Goal: Task Accomplishment & Management: Manage account settings

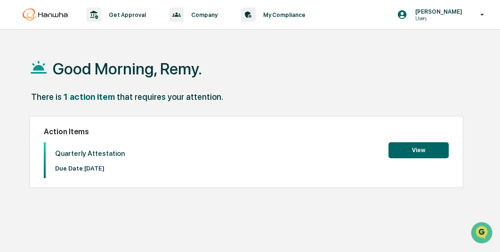
click at [423, 153] on button "View" at bounding box center [418, 150] width 60 height 16
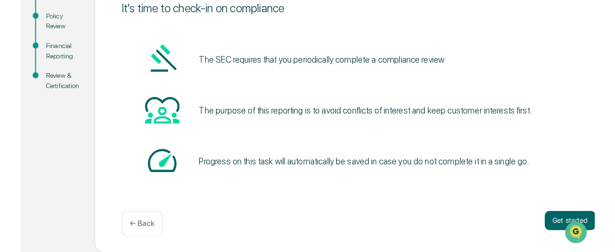
scroll to position [127, 0]
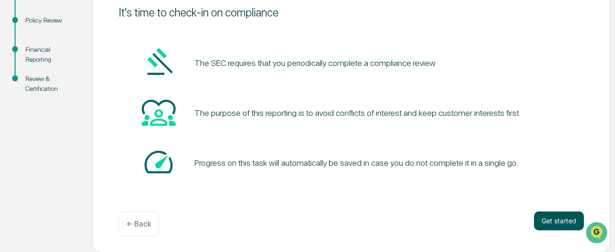
click at [500, 218] on button "Get started" at bounding box center [559, 220] width 50 height 19
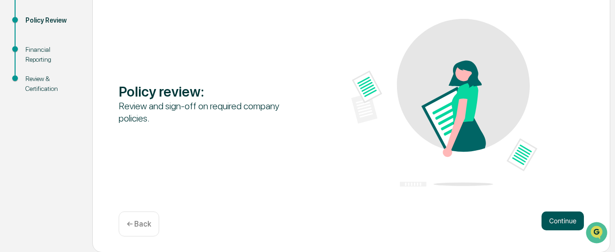
click at [500, 222] on button "Continue" at bounding box center [563, 220] width 42 height 19
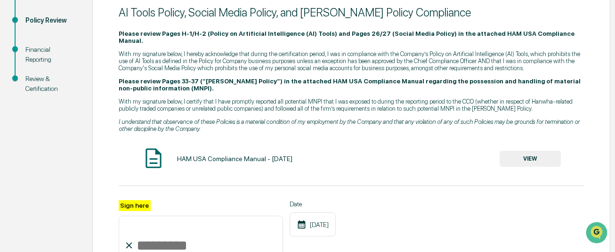
click at [500, 151] on button "VIEW" at bounding box center [530, 159] width 61 height 16
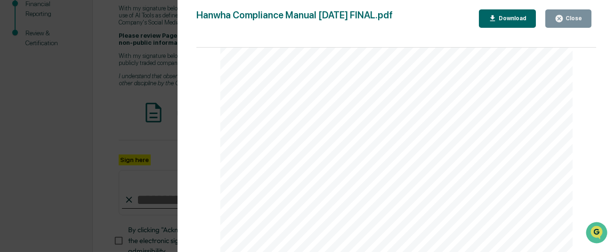
scroll to position [36861, 0]
drag, startPoint x: 594, startPoint y: 113, endPoint x: 23, endPoint y: 2, distance: 582.0
click at [500, 16] on icon "button" at bounding box center [559, 18] width 7 height 7
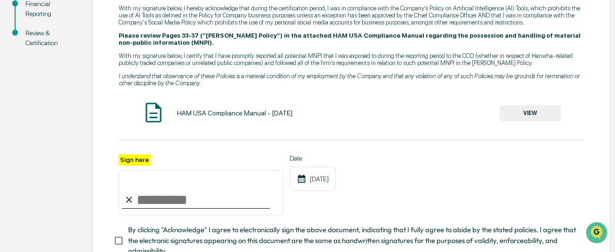
click at [154, 189] on input "Sign here" at bounding box center [201, 192] width 164 height 45
type input "**********"
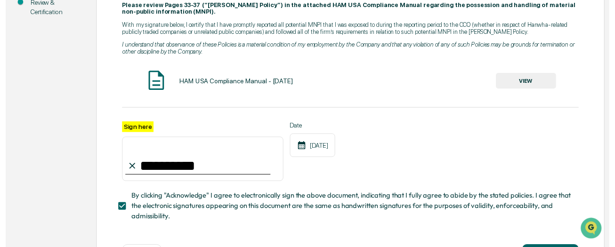
scroll to position [231, 0]
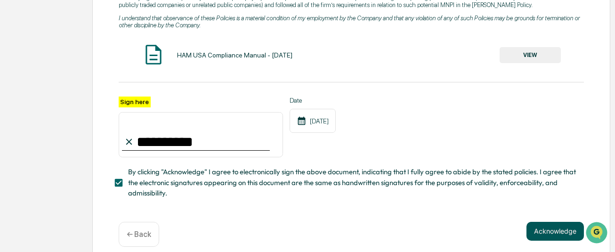
click at [500, 222] on button "Acknowledge" at bounding box center [554, 231] width 57 height 19
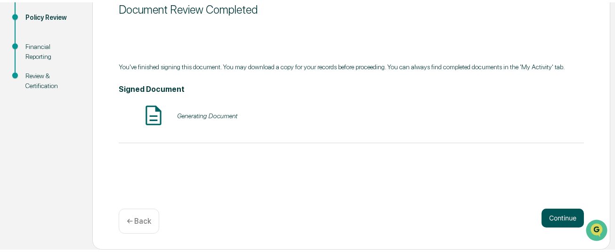
scroll to position [127, 0]
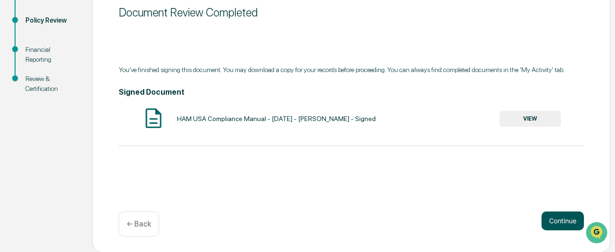
click at [500, 214] on button "Continue" at bounding box center [563, 220] width 42 height 19
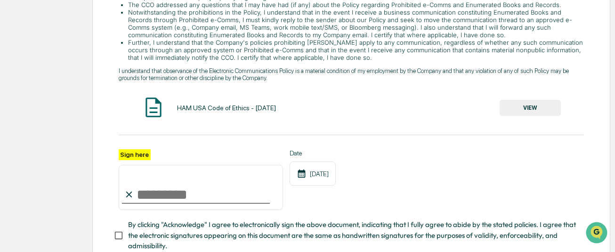
scroll to position [268, 0]
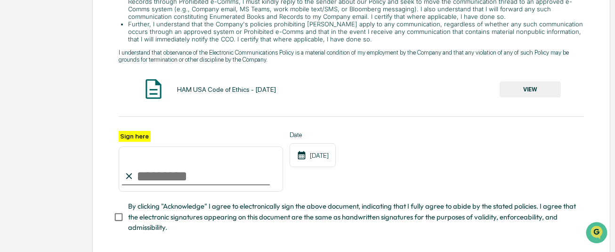
click at [500, 87] on button "VIEW" at bounding box center [530, 89] width 61 height 16
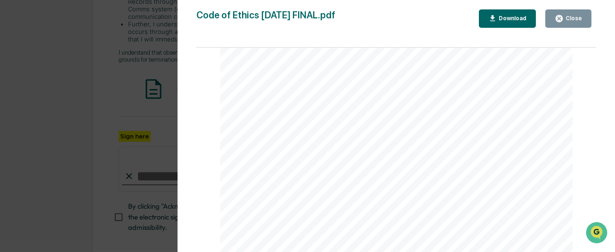
scroll to position [14421, 0]
click at [500, 19] on icon "button" at bounding box center [559, 18] width 7 height 7
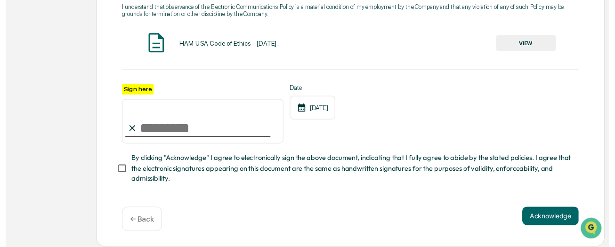
scroll to position [315, 0]
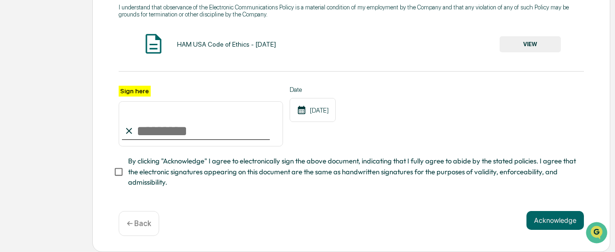
click at [171, 128] on input "Sign here" at bounding box center [201, 123] width 164 height 45
click at [0, 251] on com-1password-button at bounding box center [0, 252] width 0 height 0
type input "**********"
click at [500, 221] on button "Acknowledge" at bounding box center [554, 220] width 57 height 19
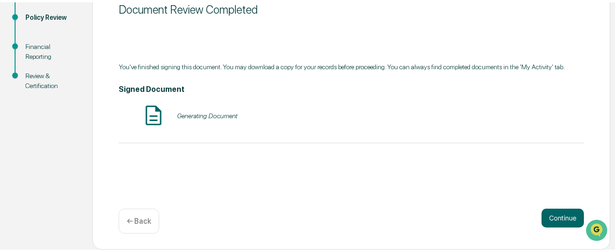
scroll to position [127, 0]
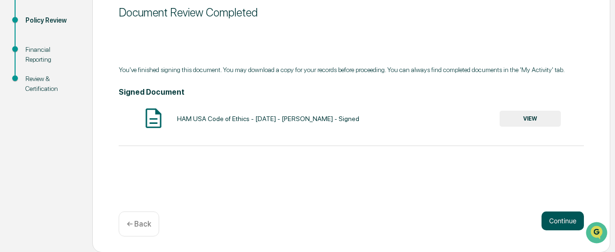
click at [500, 220] on button "Continue" at bounding box center [563, 220] width 42 height 19
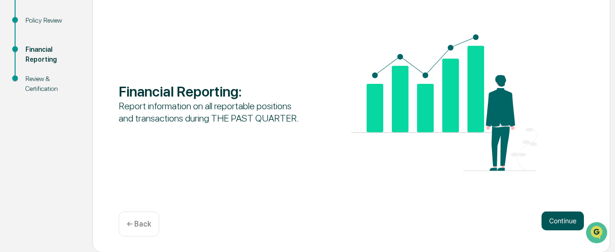
click at [500, 218] on button "Continue" at bounding box center [563, 220] width 42 height 19
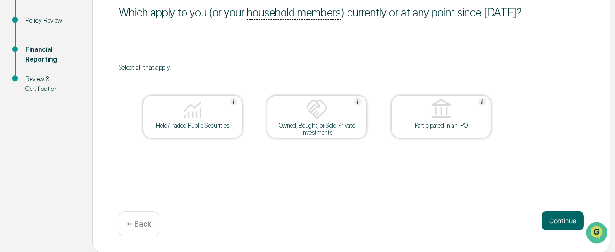
click at [332, 112] on div at bounding box center [317, 110] width 94 height 24
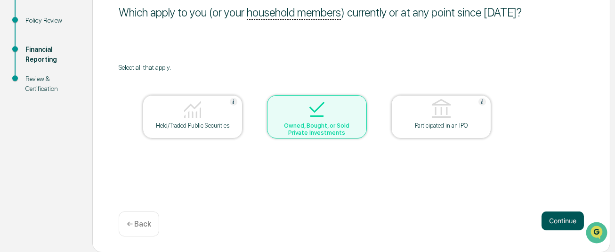
click at [500, 220] on button "Continue" at bounding box center [563, 220] width 42 height 19
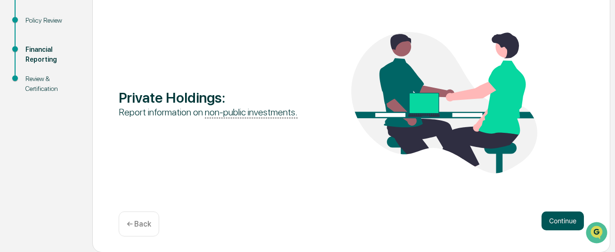
click at [500, 220] on button "Continue" at bounding box center [563, 220] width 42 height 19
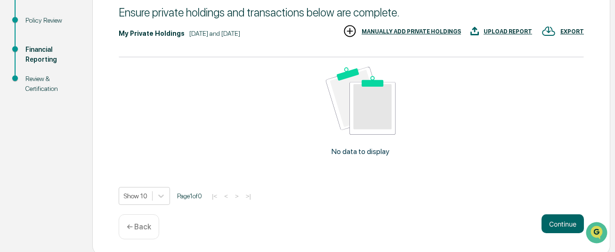
click at [140, 220] on div "← Back" at bounding box center [139, 226] width 40 height 25
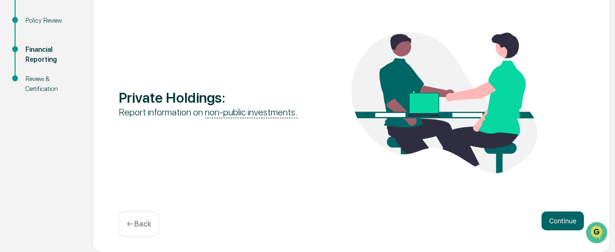
click at [140, 222] on p "← Back" at bounding box center [139, 223] width 24 height 9
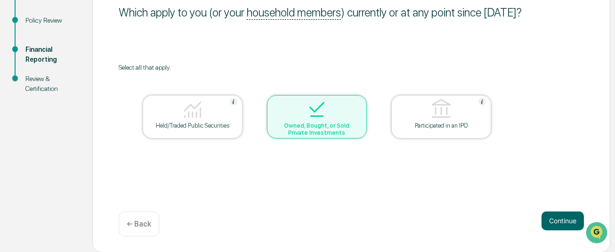
click at [295, 111] on div at bounding box center [317, 110] width 94 height 24
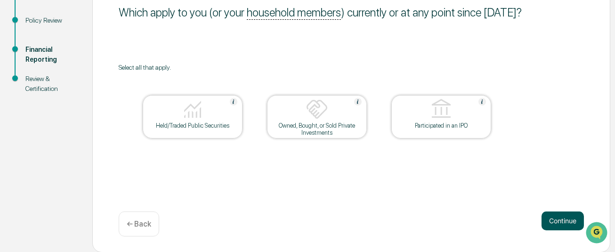
click at [500, 214] on button "Continue" at bounding box center [563, 220] width 42 height 19
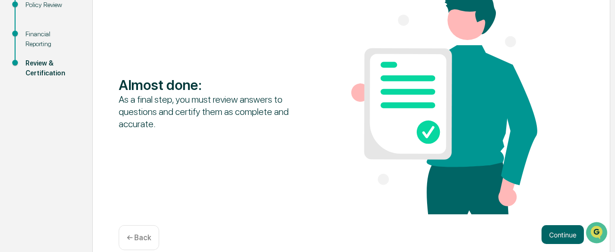
scroll to position [156, 0]
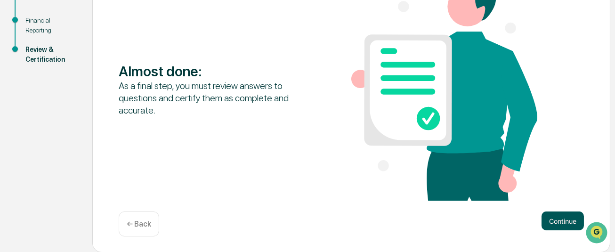
click at [500, 216] on button "Continue" at bounding box center [563, 220] width 42 height 19
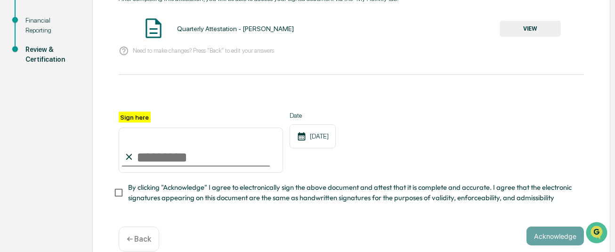
click at [158, 162] on input "Sign here" at bounding box center [201, 150] width 164 height 45
type input "**********"
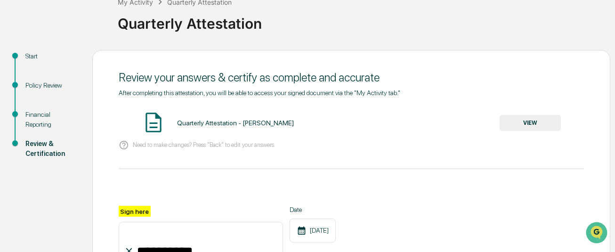
scroll to position [15, 0]
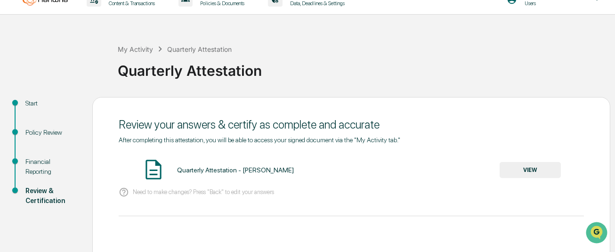
click at [500, 167] on button "VIEW" at bounding box center [530, 170] width 61 height 16
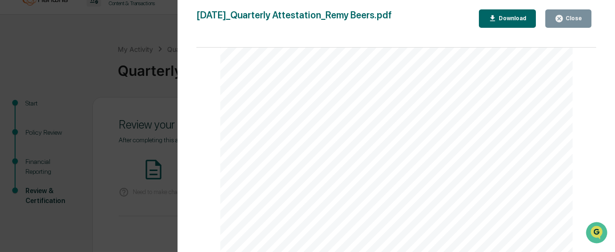
scroll to position [565, 0]
click at [500, 16] on div "Close" at bounding box center [573, 18] width 18 height 7
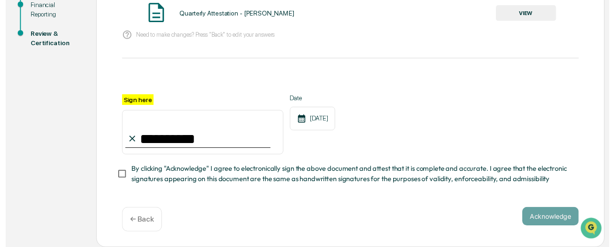
scroll to position [175, 0]
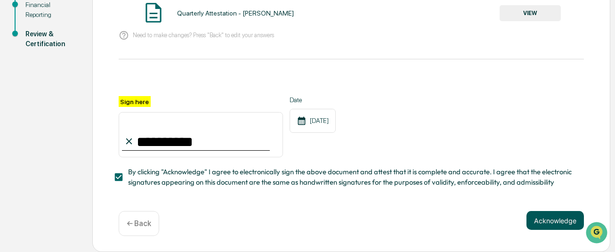
click at [500, 224] on button "Acknowledge" at bounding box center [554, 220] width 57 height 19
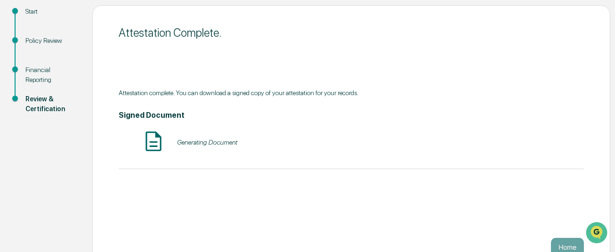
scroll to position [127, 0]
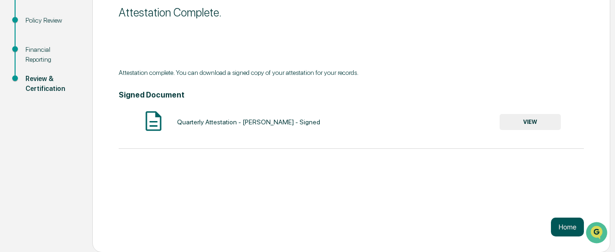
click at [500, 225] on button "Home" at bounding box center [567, 227] width 33 height 19
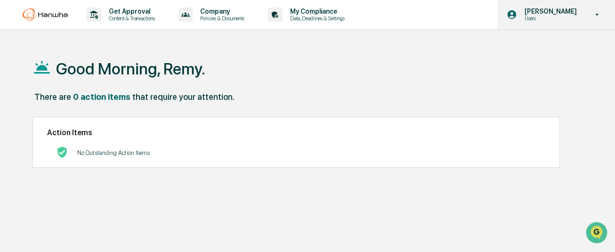
click at [500, 20] on p "Users" at bounding box center [549, 18] width 65 height 7
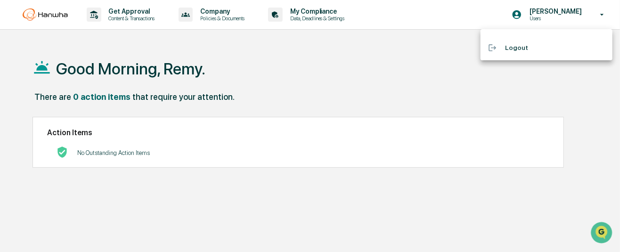
click at [252, 136] on div at bounding box center [310, 126] width 620 height 252
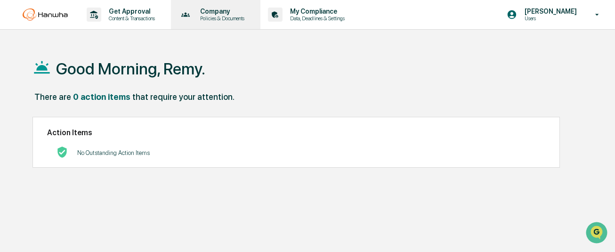
click at [210, 16] on p "Policies & Documents" at bounding box center [221, 18] width 57 height 7
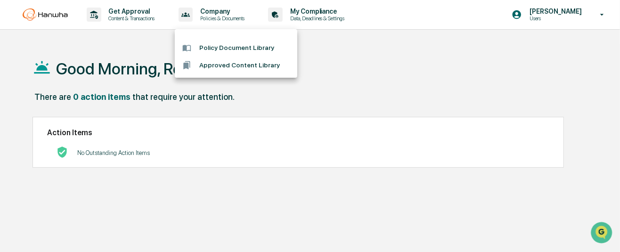
click at [328, 14] on div at bounding box center [310, 126] width 620 height 252
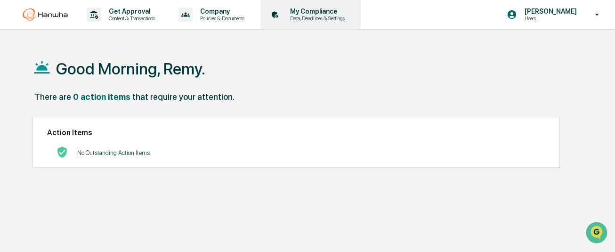
click at [328, 16] on p "Data, Deadlines & Settings" at bounding box center [316, 18] width 67 height 7
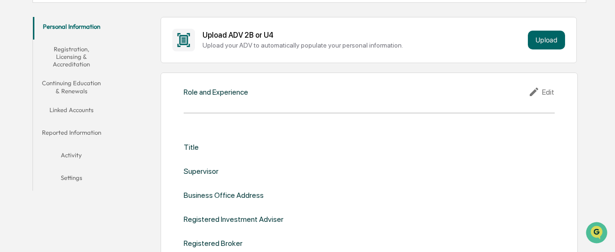
scroll to position [188, 0]
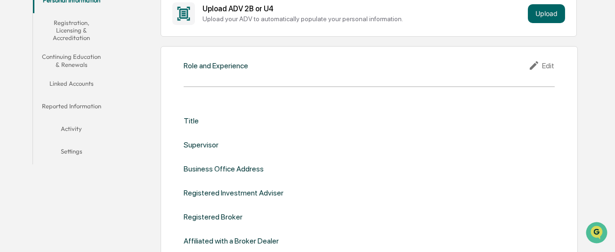
click at [62, 97] on button "Reported Information" at bounding box center [71, 108] width 77 height 23
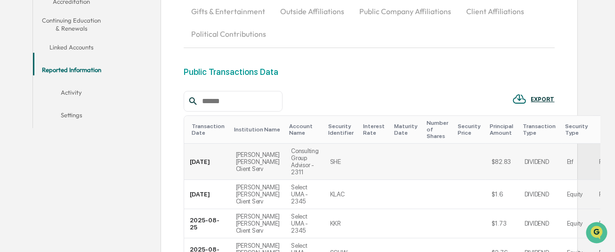
scroll to position [190, 0]
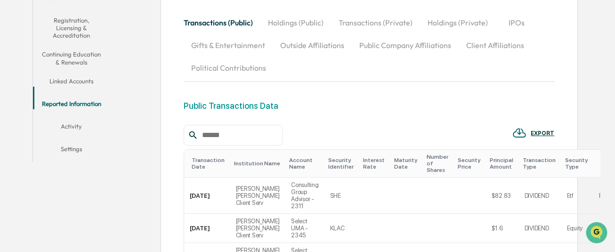
click at [295, 20] on button "Holdings (Public)" at bounding box center [295, 22] width 71 height 23
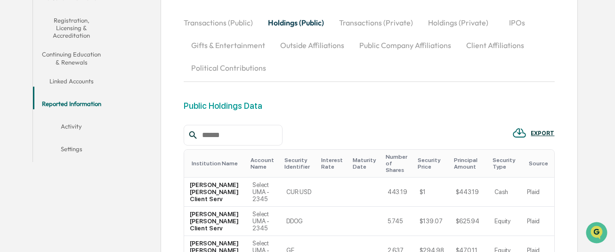
click at [360, 23] on button "Transactions (Private)" at bounding box center [376, 22] width 89 height 23
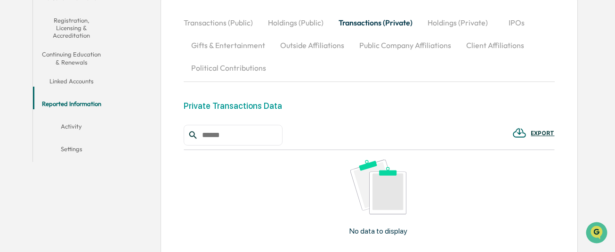
click at [291, 21] on button "Holdings (Public)" at bounding box center [295, 22] width 71 height 23
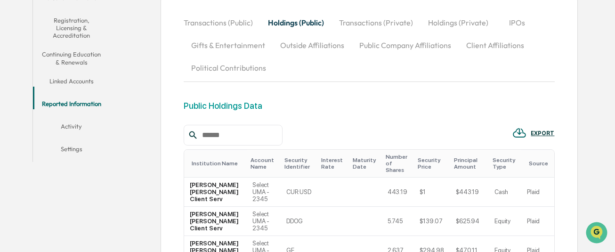
click at [435, 20] on button "Holdings (Private)" at bounding box center [458, 22] width 75 height 23
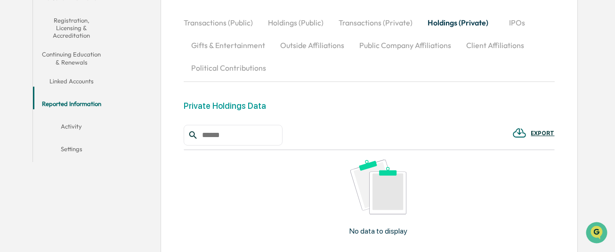
click at [278, 20] on button "Holdings (Public)" at bounding box center [295, 22] width 71 height 23
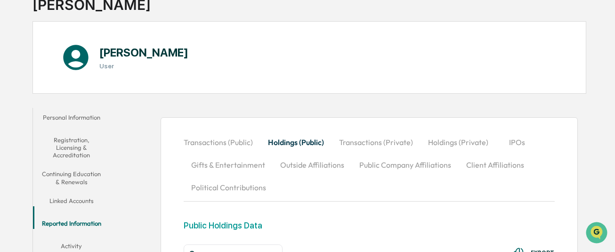
scroll to position [141, 0]
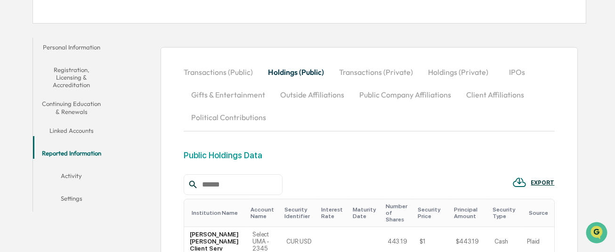
click at [210, 68] on button "Transactions (Public)" at bounding box center [222, 72] width 77 height 23
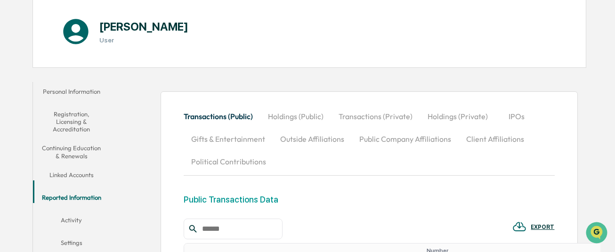
scroll to position [94, 0]
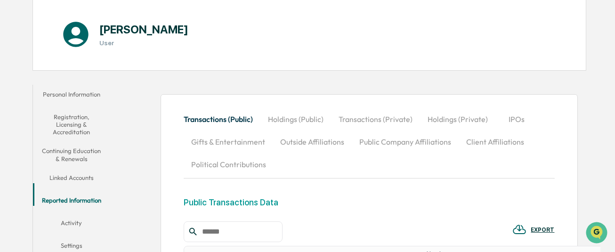
click at [322, 137] on button "Outside Affiliations" at bounding box center [312, 141] width 79 height 23
click at [389, 141] on button "Public Company Affiliations" at bounding box center [405, 141] width 107 height 23
click at [473, 139] on button "Client Affiliations" at bounding box center [495, 141] width 73 height 23
click at [220, 139] on button "Gifts & Entertainment" at bounding box center [228, 141] width 89 height 23
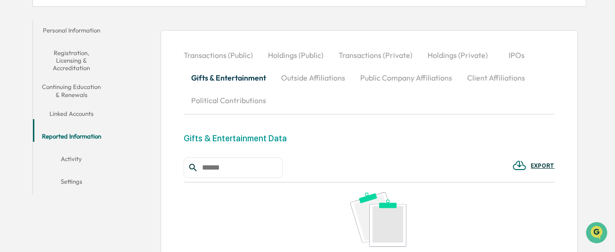
scroll to position [89, 0]
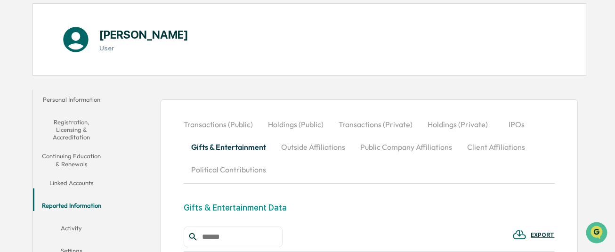
click at [233, 168] on button "Political Contributions" at bounding box center [229, 169] width 90 height 23
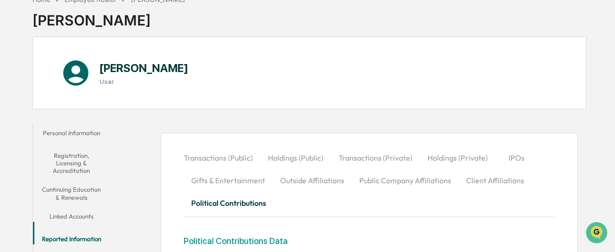
scroll to position [41, 0]
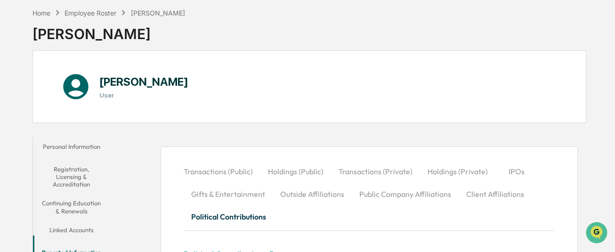
click at [279, 170] on button "Holdings (Public)" at bounding box center [295, 171] width 71 height 23
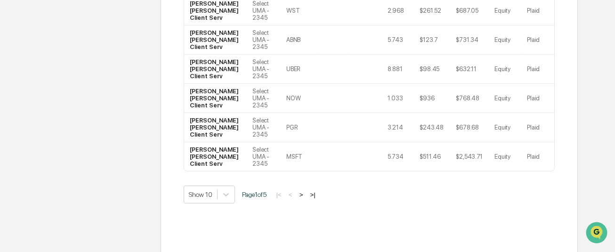
scroll to position [489, 0]
click at [316, 190] on button ">|" at bounding box center [312, 194] width 11 height 8
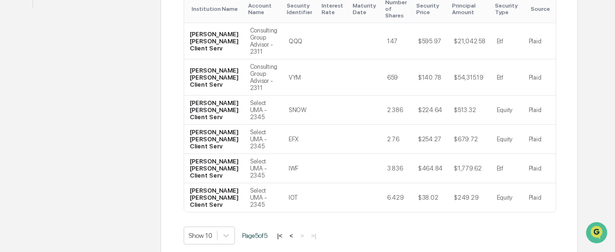
scroll to position [324, 0]
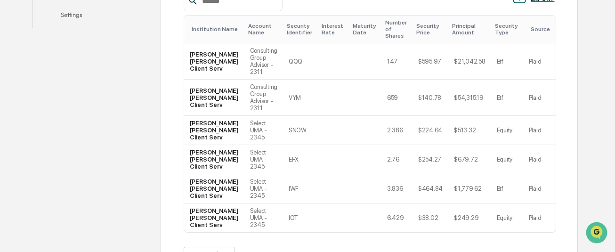
click at [285, 251] on button "|<" at bounding box center [280, 256] width 11 height 8
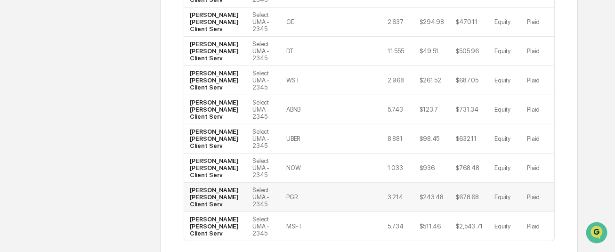
scroll to position [489, 0]
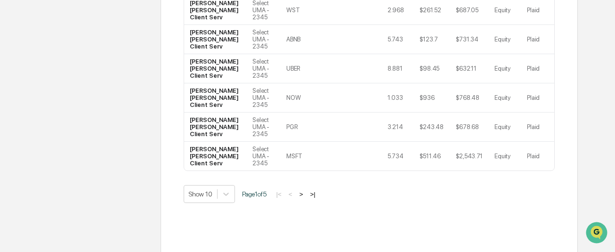
click at [304, 190] on button ">" at bounding box center [301, 194] width 9 height 8
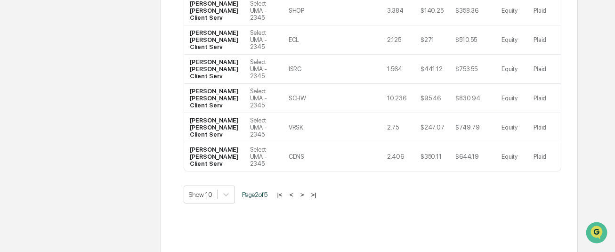
click at [302, 191] on button ">" at bounding box center [302, 195] width 9 height 8
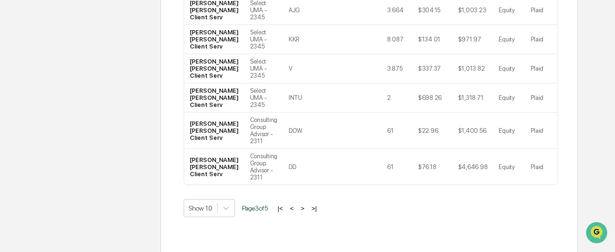
click at [305, 204] on button ">" at bounding box center [302, 208] width 9 height 8
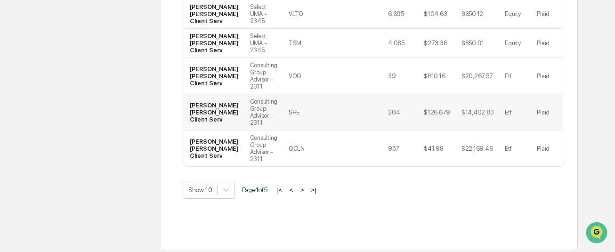
scroll to position [532, 0]
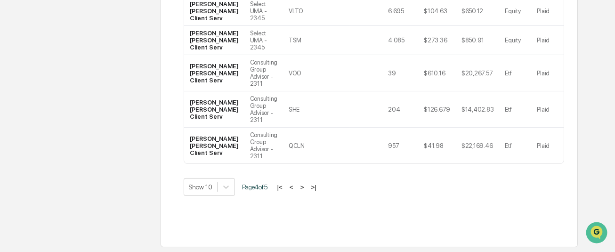
click at [306, 183] on button ">" at bounding box center [302, 187] width 9 height 8
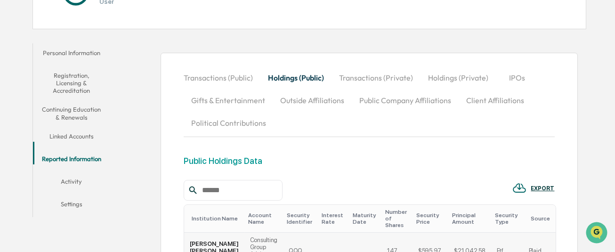
scroll to position [89, 0]
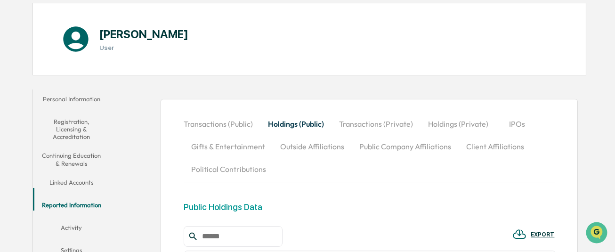
click at [207, 121] on button "Transactions (Public)" at bounding box center [222, 124] width 77 height 23
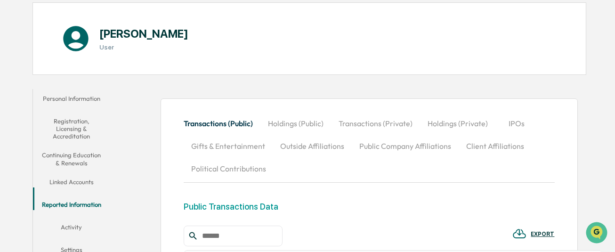
scroll to position [0, 0]
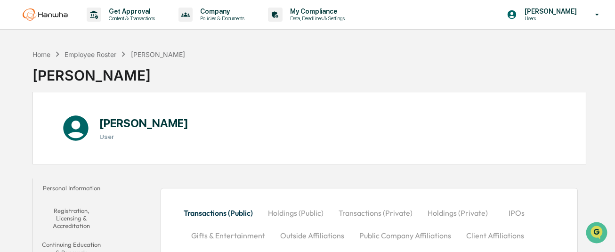
click at [89, 186] on button "Personal Information" at bounding box center [71, 189] width 77 height 23
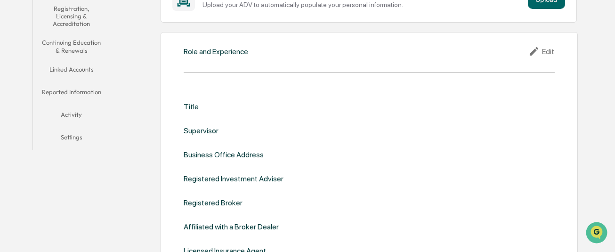
scroll to position [188, 0]
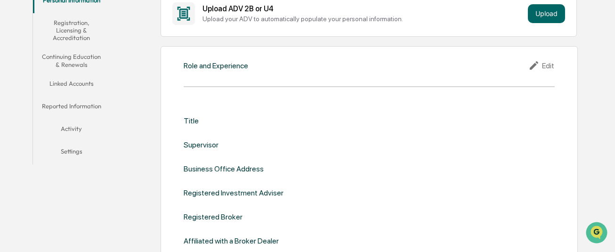
click at [205, 121] on div "Title" at bounding box center [369, 120] width 371 height 9
click at [500, 64] on div "Edit" at bounding box center [541, 65] width 26 height 11
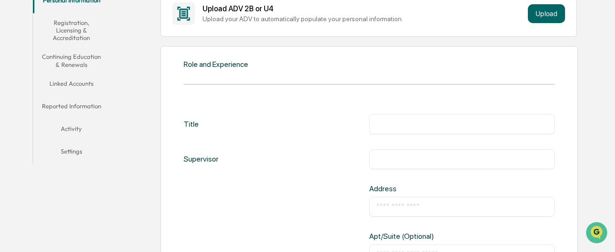
click at [381, 120] on input "text" at bounding box center [461, 123] width 171 height 9
type input "**********"
click at [387, 204] on input "text" at bounding box center [461, 206] width 171 height 9
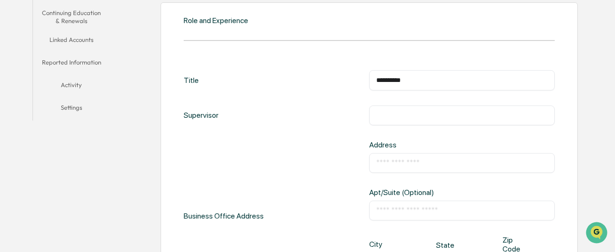
scroll to position [282, 0]
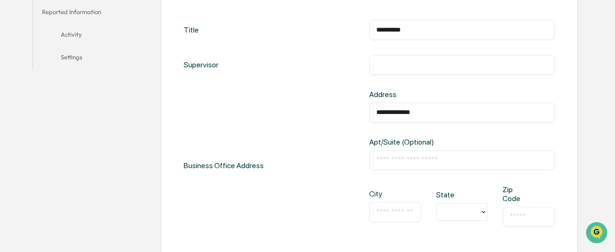
type input "**********"
click at [397, 157] on input "text" at bounding box center [461, 159] width 171 height 9
type input "*********"
click at [325, 174] on div "**********" at bounding box center [369, 166] width 371 height 152
click at [388, 207] on input "text" at bounding box center [395, 211] width 38 height 9
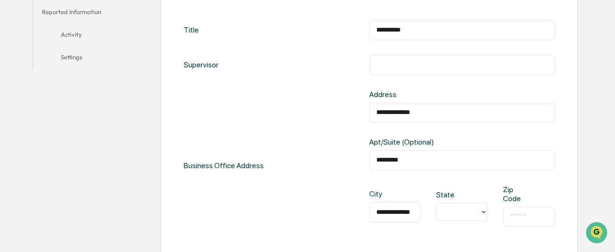
scroll to position [0, 10]
type input "**********"
click at [478, 207] on div at bounding box center [458, 212] width 43 height 15
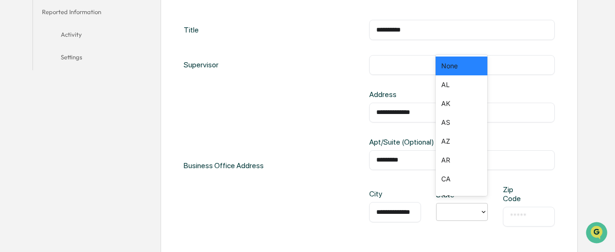
scroll to position [17, 0]
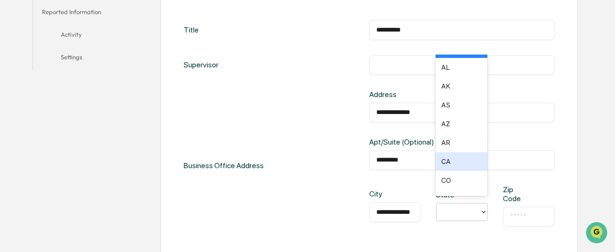
click at [457, 160] on div "CA" at bounding box center [462, 161] width 52 height 19
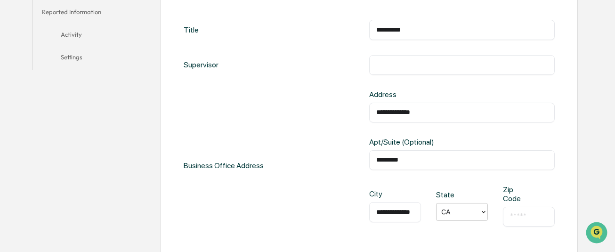
click at [500, 207] on div "​" at bounding box center [529, 217] width 52 height 20
click at [500, 212] on input "text" at bounding box center [529, 216] width 38 height 9
type input "*****"
click at [500, 173] on div "**********" at bounding box center [369, 189] width 417 height 475
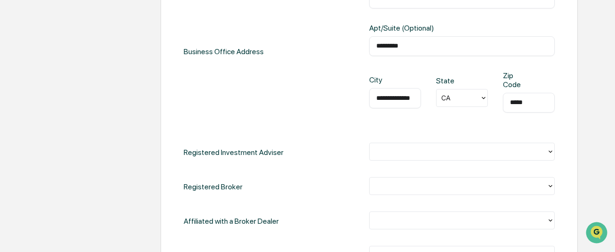
scroll to position [423, 0]
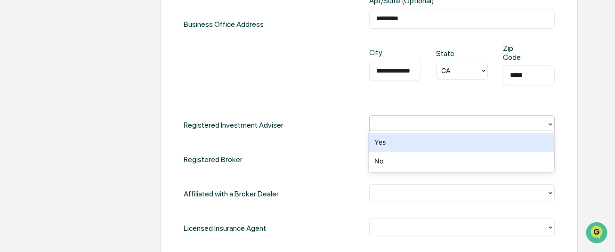
click at [500, 121] on icon at bounding box center [551, 125] width 8 height 8
click at [337, 107] on div "**********" at bounding box center [369, 58] width 371 height 359
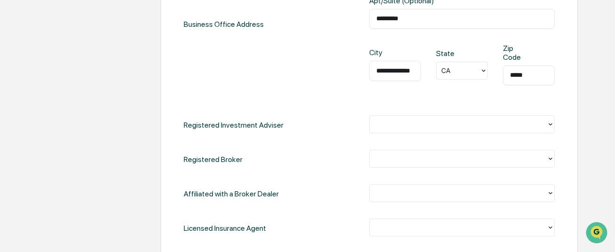
click at [500, 156] on icon at bounding box center [551, 159] width 8 height 8
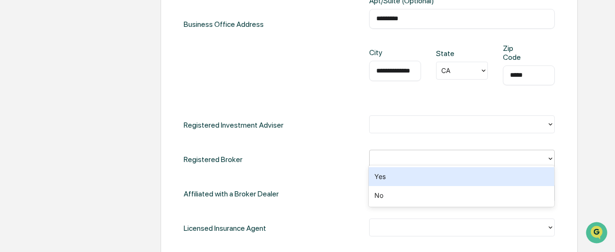
click at [307, 150] on div "Registered Broker 2 results available. Use Up and Down to choose options, press…" at bounding box center [369, 159] width 371 height 19
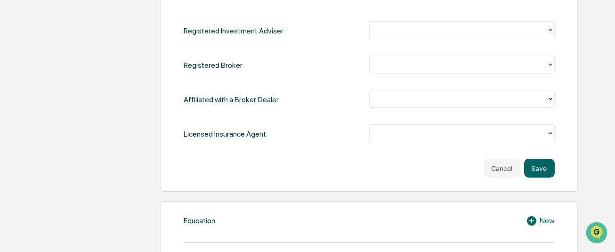
scroll to position [565, 0]
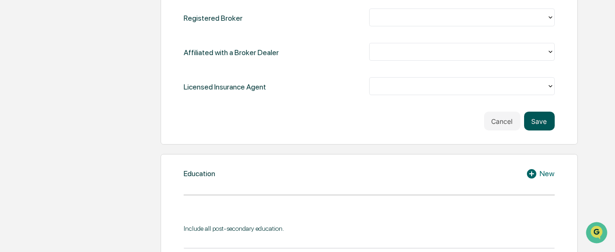
click at [500, 116] on button "Save" at bounding box center [539, 121] width 31 height 19
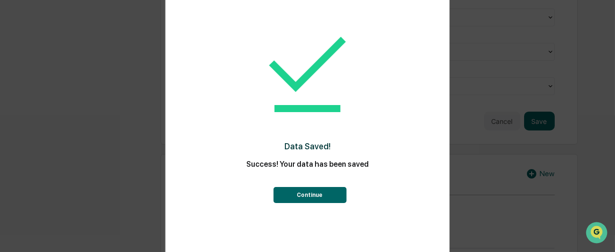
click at [302, 191] on button "Continue" at bounding box center [309, 195] width 73 height 16
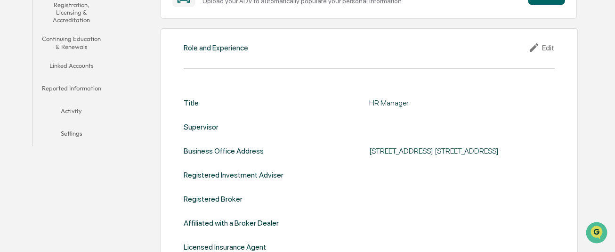
scroll to position [159, 0]
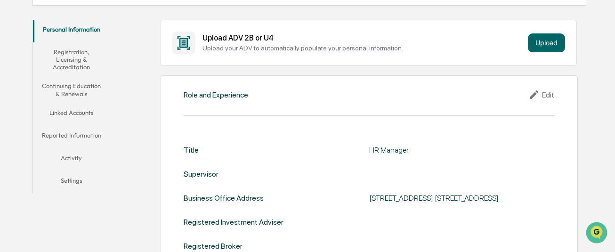
click at [500, 94] on icon at bounding box center [535, 94] width 14 height 11
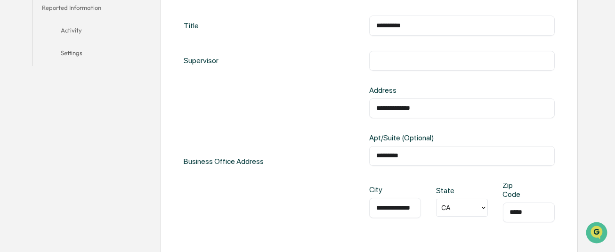
scroll to position [300, 0]
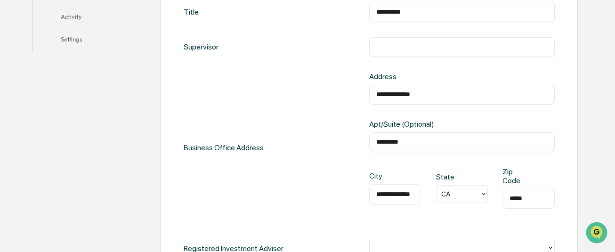
click at [393, 193] on input "**********" at bounding box center [395, 193] width 38 height 9
click at [389, 191] on input "**********" at bounding box center [395, 193] width 38 height 9
type input "**********"
click at [500, 121] on div "**********" at bounding box center [369, 171] width 417 height 475
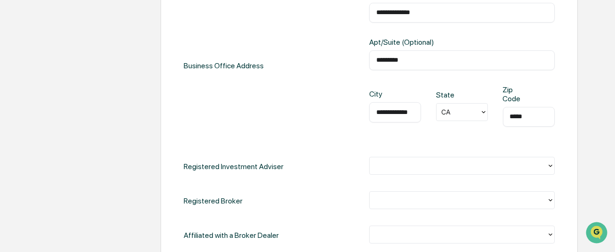
scroll to position [488, 0]
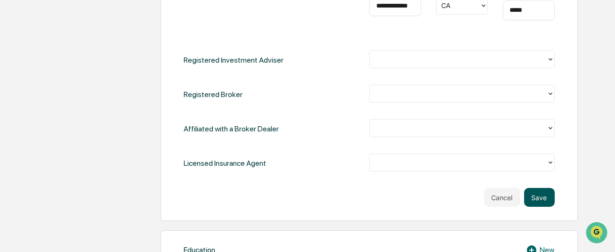
click at [500, 194] on button "Save" at bounding box center [539, 197] width 31 height 19
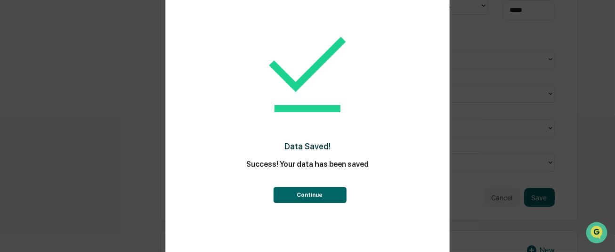
click at [314, 196] on button "Continue" at bounding box center [309, 195] width 73 height 16
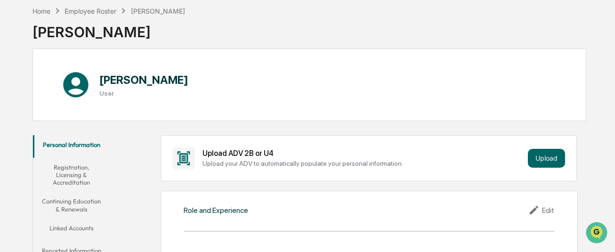
scroll to position [0, 0]
